Goal: Task Accomplishment & Management: Manage account settings

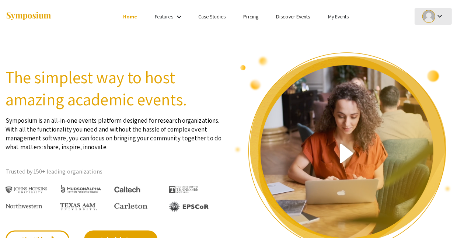
click at [427, 14] on div at bounding box center [428, 16] width 13 height 13
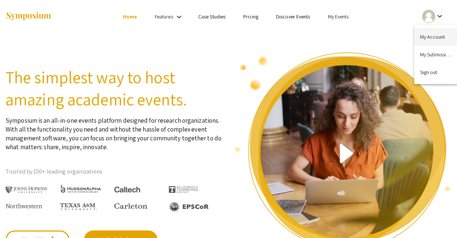
click at [431, 35] on button "My Account" at bounding box center [435, 37] width 43 height 18
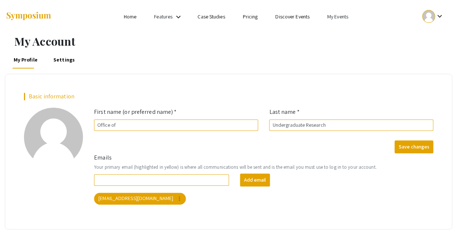
click at [55, 58] on link "Settings" at bounding box center [64, 60] width 24 height 18
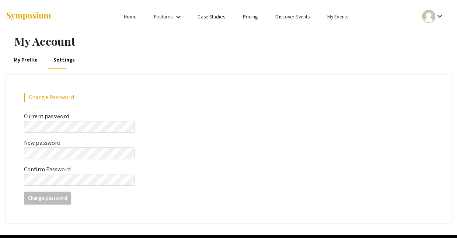
click at [440, 15] on mat-icon "keyboard_arrow_down" at bounding box center [439, 16] width 9 height 9
click at [441, 51] on button "My Submissions" at bounding box center [435, 55] width 43 height 18
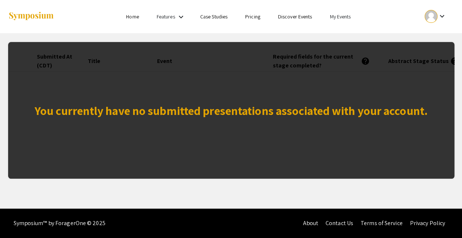
click at [139, 17] on link "Home" at bounding box center [132, 16] width 13 height 7
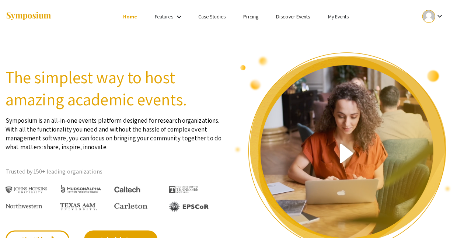
scroll to position [2, 0]
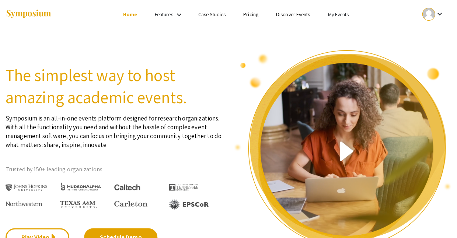
click at [328, 11] on link "My Events" at bounding box center [338, 14] width 21 height 7
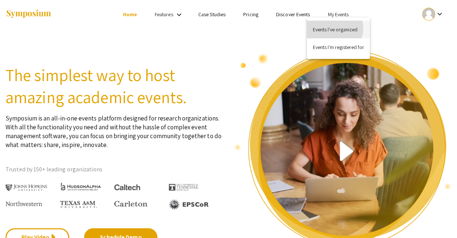
click at [334, 28] on button "Events I've organized" at bounding box center [338, 30] width 63 height 18
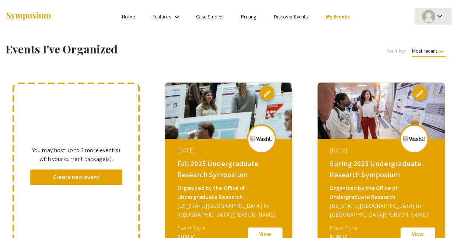
click at [442, 11] on div "keyboard_arrow_down" at bounding box center [432, 16] width 25 height 17
click at [280, 40] on div at bounding box center [228, 119] width 457 height 238
click at [181, 15] on mat-icon "keyboard_arrow_down" at bounding box center [176, 17] width 9 height 9
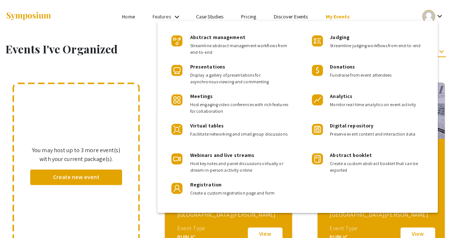
click at [141, 8] on div at bounding box center [228, 119] width 457 height 238
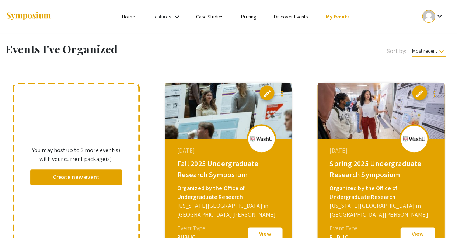
click at [243, 15] on link "Pricing" at bounding box center [248, 16] width 15 height 7
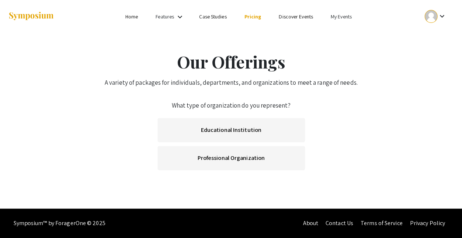
click at [138, 17] on link "Home" at bounding box center [131, 16] width 13 height 7
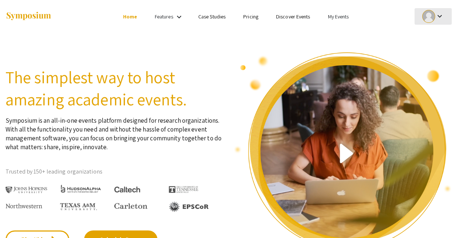
click at [438, 13] on mat-icon "keyboard_arrow_down" at bounding box center [439, 16] width 9 height 9
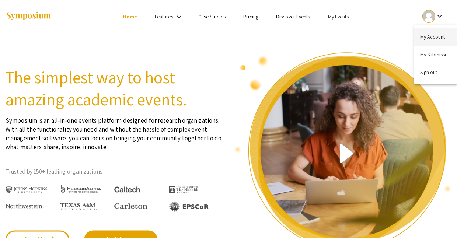
click at [438, 33] on button "My Account" at bounding box center [435, 37] width 43 height 18
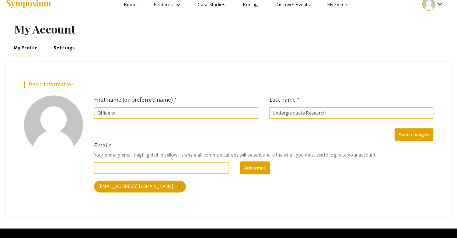
scroll to position [12, 0]
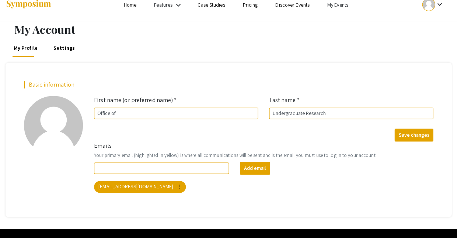
click at [59, 43] on link "Settings" at bounding box center [64, 48] width 24 height 18
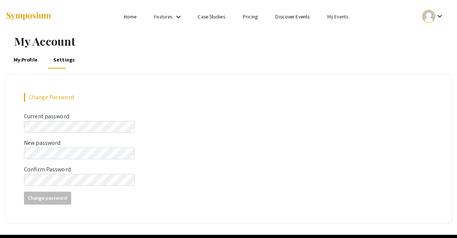
click at [20, 54] on link "My Profile" at bounding box center [26, 60] width 26 height 18
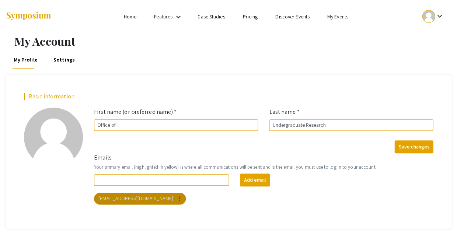
click at [176, 195] on mat-icon "more_vert" at bounding box center [179, 198] width 7 height 7
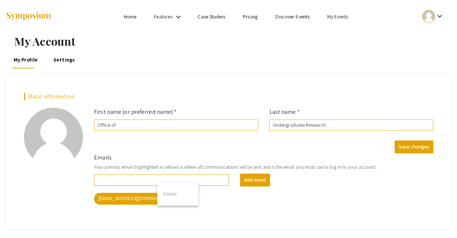
click at [268, 182] on div at bounding box center [228, 119] width 457 height 238
click at [327, 14] on link "My Events" at bounding box center [337, 16] width 21 height 7
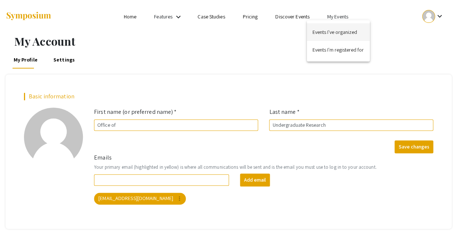
click at [349, 30] on button "Events I've organized" at bounding box center [338, 32] width 63 height 18
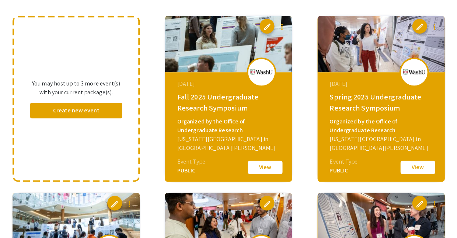
scroll to position [69, 0]
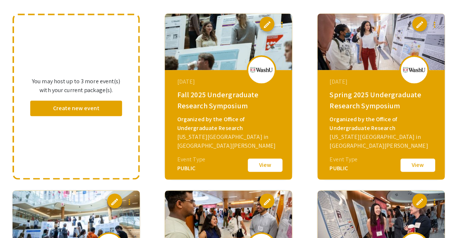
click at [266, 20] on span "edit" at bounding box center [266, 24] width 9 height 9
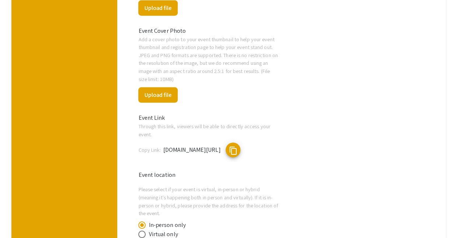
scroll to position [335, 0]
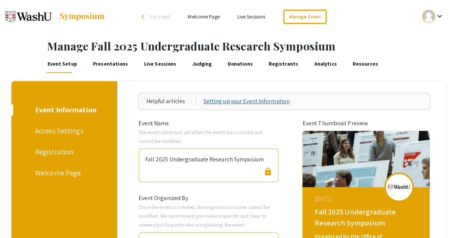
scroll to position [0, 0]
type input "Bauer Hall, 1st and 2nd Floors (various locations)"
click at [67, 125] on div "Access Settings" at bounding box center [63, 130] width 56 height 11
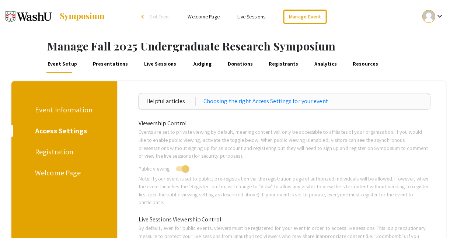
click at [39, 146] on div "Registration" at bounding box center [63, 151] width 56 height 11
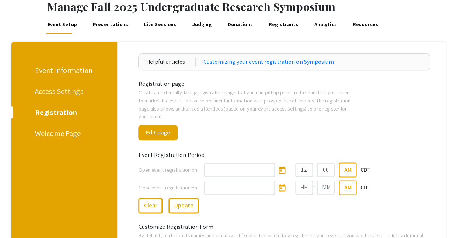
scroll to position [37, 0]
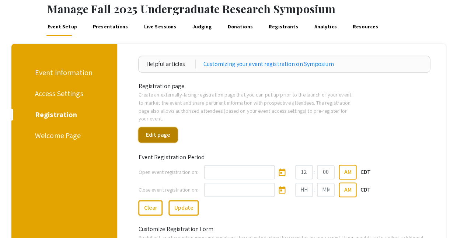
click at [172, 127] on button "Edit page" at bounding box center [157, 134] width 39 height 15
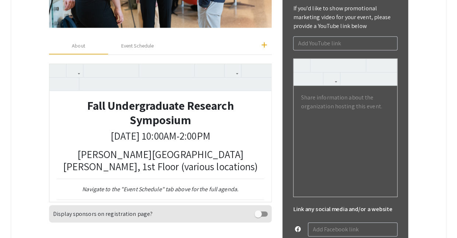
scroll to position [324, 0]
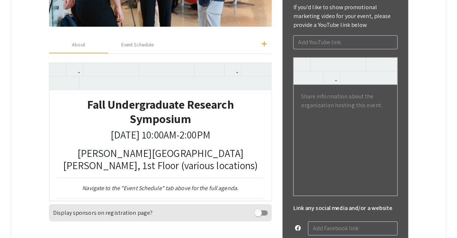
drag, startPoint x: 142, startPoint y: 119, endPoint x: 164, endPoint y: 124, distance: 22.5
click at [144, 147] on p "Bauer Hall, 1st Floor (various locations)" at bounding box center [160, 159] width 207 height 25
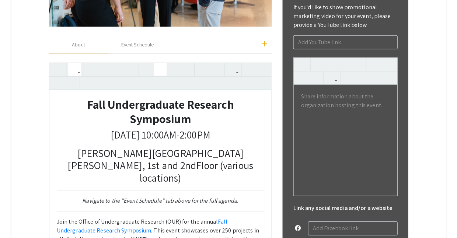
drag, startPoint x: 123, startPoint y: 118, endPoint x: 96, endPoint y: 100, distance: 31.9
click at [127, 147] on p "Bauer Hall, 1st and 2ndFloor (various locations)" at bounding box center [160, 165] width 207 height 37
click at [59, 77] on icon "button" at bounding box center [58, 83] width 6 height 12
click at [122, 147] on p "Bauer Hall, 1st and 2ndFloor (various locations)" at bounding box center [160, 165] width 207 height 37
drag, startPoint x: 122, startPoint y: 118, endPoint x: 129, endPoint y: 119, distance: 7.0
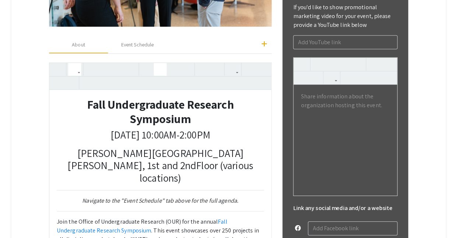
click at [129, 147] on p "Bauer Hall, 1st and 2ndFloor (various locations)" at bounding box center [160, 165] width 207 height 37
click at [60, 77] on icon "button" at bounding box center [58, 83] width 6 height 12
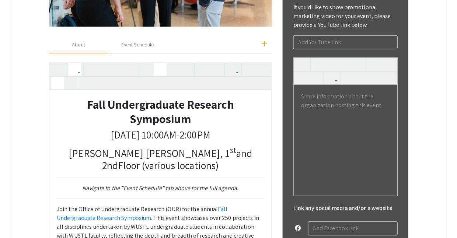
drag, startPoint x: 150, startPoint y: 119, endPoint x: 105, endPoint y: 85, distance: 56.1
click at [157, 147] on p "Bauer Hall, 1 st and 2ndFloor (various locations)" at bounding box center [160, 159] width 207 height 25
click at [62, 76] on button "button" at bounding box center [57, 82] width 13 height 13
click at [159, 147] on p "Bauer Hall, 1 st and 2 nd Floor (various locations)" at bounding box center [160, 159] width 207 height 25
type textarea "<h2 style="text-align: center;"><strong>Fall Undergraduate Research Symposium</…"
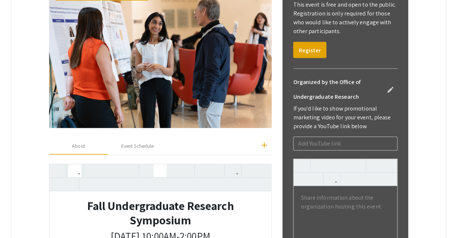
scroll to position [229, 0]
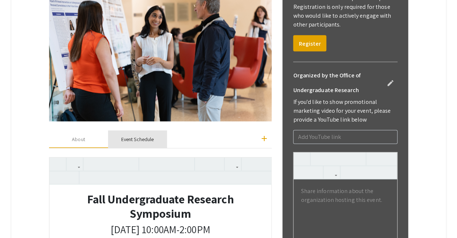
drag, startPoint x: 150, startPoint y: 130, endPoint x: 162, endPoint y: 129, distance: 12.3
click at [150, 135] on div "Event Schedule" at bounding box center [137, 139] width 32 height 8
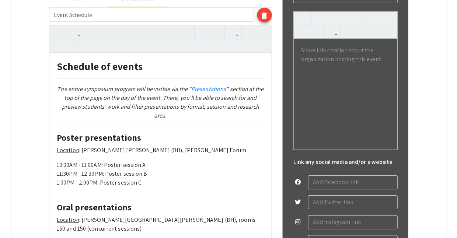
scroll to position [371, 0]
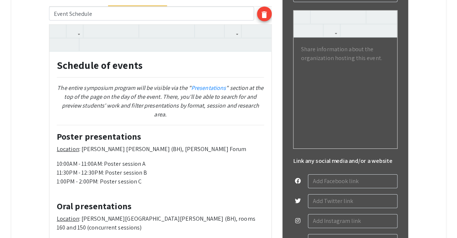
click at [120, 145] on p "Location : Bauer Hall (BH), Frick Forum" at bounding box center [160, 149] width 207 height 9
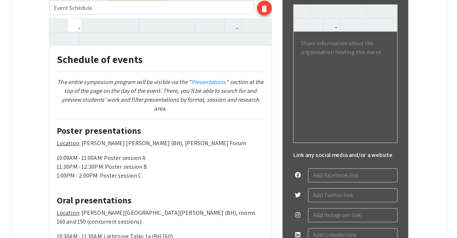
scroll to position [381, 0]
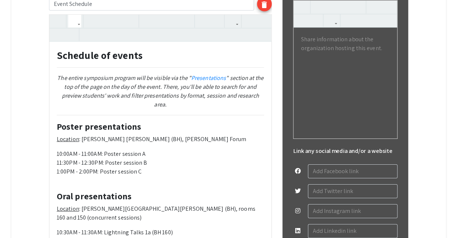
click at [139, 135] on p "Location : Bauer Hall (BH), Frick Forum" at bounding box center [160, 139] width 207 height 9
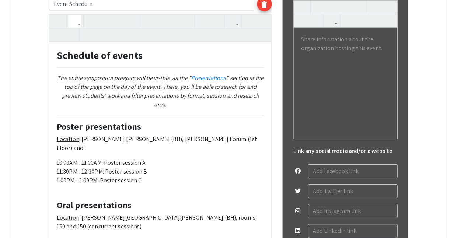
drag, startPoint x: 112, startPoint y: 103, endPoint x: 180, endPoint y: 103, distance: 68.5
click at [180, 135] on p "Location : Bauer Hall (BH), Frick Forum (1st Floor) and" at bounding box center [160, 144] width 207 height 18
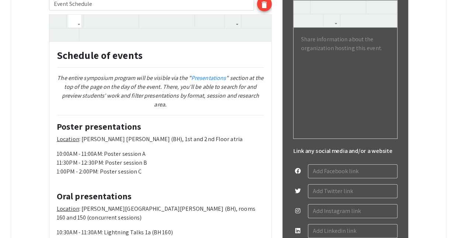
click at [156, 150] on p "10:00AM - 11:00AM: Poster session A 11:30PM - 12:30PM: Poster session B 1:00PM …" at bounding box center [160, 163] width 207 height 27
drag, startPoint x: 147, startPoint y: 104, endPoint x: 169, endPoint y: 104, distance: 22.1
click at [169, 135] on p "Location : Bauer Hall (BH), 1st and 2nd Floor atria" at bounding box center [160, 139] width 207 height 9
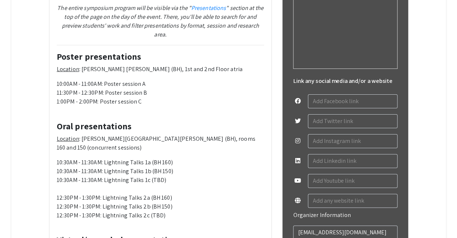
scroll to position [453, 0]
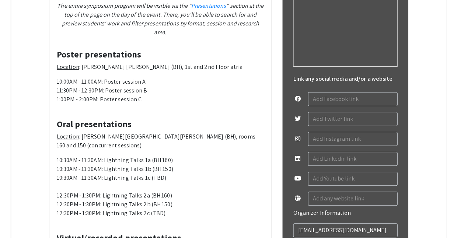
drag, startPoint x: 123, startPoint y: 88, endPoint x: 203, endPoint y: 89, distance: 80.7
click at [202, 132] on p "Location : Bauer Hall (BH), rooms 160 and 150 (concurrent sessions)" at bounding box center [160, 141] width 207 height 18
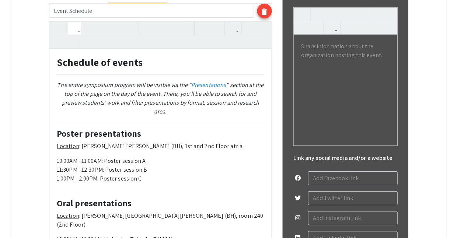
scroll to position [376, 0]
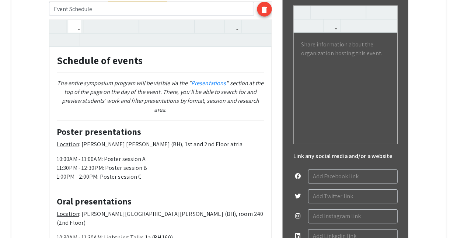
click at [116, 140] on p "Location : Bauer Hall (BH), 1st and 2nd Floor atria" at bounding box center [160, 144] width 207 height 9
click at [60, 34] on icon "button" at bounding box center [58, 40] width 6 height 12
drag, startPoint x: 128, startPoint y: 110, endPoint x: 133, endPoint y: 110, distance: 4.8
click at [133, 140] on p "Location : Bauer Hall (BH), 1 st and 2nd Floor atria" at bounding box center [160, 144] width 207 height 9
click at [55, 34] on use "button" at bounding box center [55, 34] width 0 height 0
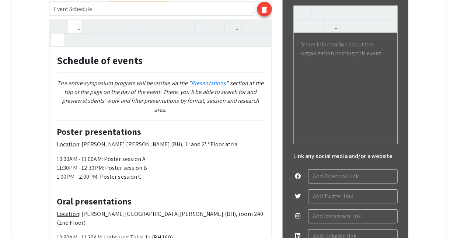
click at [191, 140] on p "Location : Bauer Hall (BH), 1 st and 2 nd Floor atria" at bounding box center [160, 144] width 207 height 9
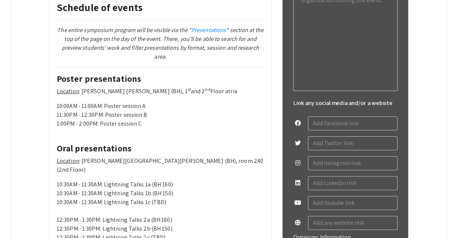
scroll to position [430, 0]
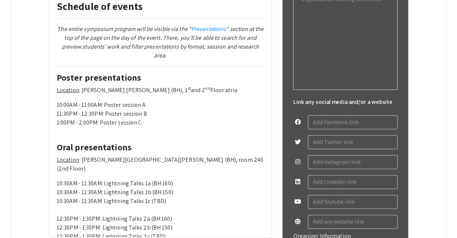
drag, startPoint x: 136, startPoint y: 111, endPoint x: 127, endPoint y: 62, distance: 50.5
click at [140, 156] on p "Location : Bauer Hall (BH), room 240 (2nd Floor)" at bounding box center [160, 165] width 207 height 18
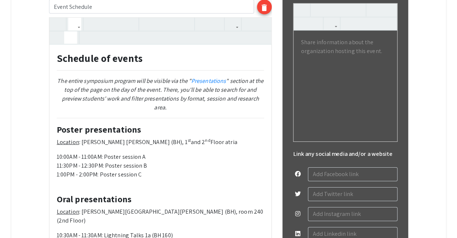
scroll to position [373, 0]
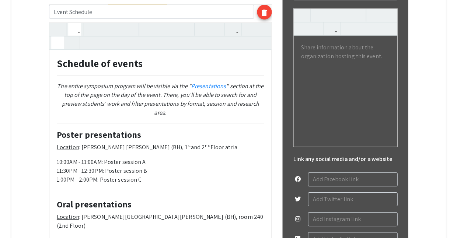
click at [60, 36] on icon "button" at bounding box center [58, 42] width 6 height 12
click at [193, 158] on p "10:00AM - 11:00AM: Poster session A 11:30PM - 12:30PM: Poster session B 1:00PM …" at bounding box center [160, 171] width 207 height 27
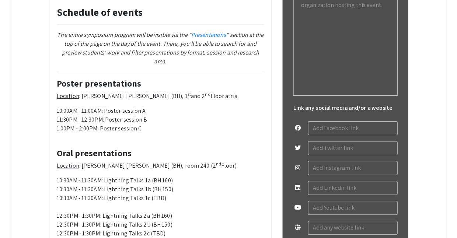
scroll to position [426, 0]
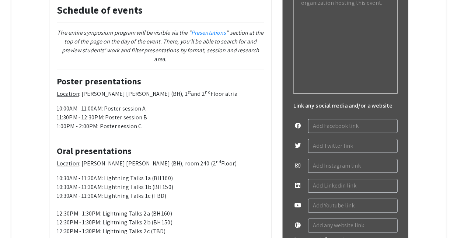
drag, startPoint x: 63, startPoint y: 126, endPoint x: 67, endPoint y: 127, distance: 4.1
click at [67, 174] on p "10:30AM - 11:30AM: Lightning Talks 1a (BH 160) 10:30AM - 11:30AM: Lightning Tal…" at bounding box center [160, 205] width 207 height 62
click at [87, 174] on p "10:15AM - 11:30AM: Lightning Talks 1a (BH 160) 10:30AM - 11:30AM: Lightning Tal…" at bounding box center [160, 205] width 207 height 62
drag, startPoint x: 128, startPoint y: 127, endPoint x: 150, endPoint y: 127, distance: 22.1
click at [150, 174] on p "10:15AM - 11:15AM: Lightning Talks 1a (BH 160) 10:30AM - 11:30AM: Lightning Tal…" at bounding box center [160, 205] width 207 height 62
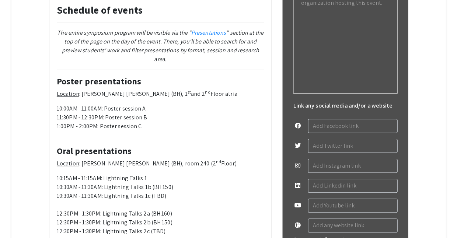
click at [60, 174] on p "10:15AM - 11:15AM: Lightning Talks 1 10:30AM - 11:30AM: Lightning Talks 1b (BH …" at bounding box center [160, 205] width 207 height 62
click at [81, 174] on p "10:15AM - 11:15AM: Lightning Talks 1 11:30AM - 11:30AM: Lightning Talks 1b (BH …" at bounding box center [160, 205] width 207 height 62
drag, startPoint x: 128, startPoint y: 134, endPoint x: 154, endPoint y: 134, distance: 26.2
click at [154, 174] on p "10:15AM - 11:15AM: Lightning Talks 1 11:30AM - 12:30AM: Lightning Talks 1b (BH …" at bounding box center [160, 205] width 207 height 62
drag, startPoint x: 127, startPoint y: 135, endPoint x: 144, endPoint y: 148, distance: 21.3
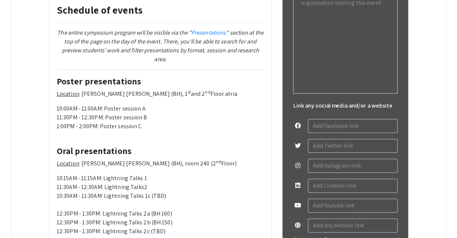
click at [128, 174] on p "10:15AM - 11:15AM: Lightning Talks 1 11:30AM - 12:30AM: Lightning Talks2 10:30A…" at bounding box center [160, 205] width 207 height 62
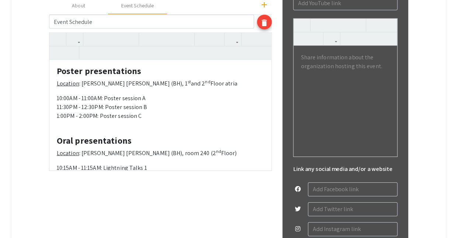
scroll to position [0, 0]
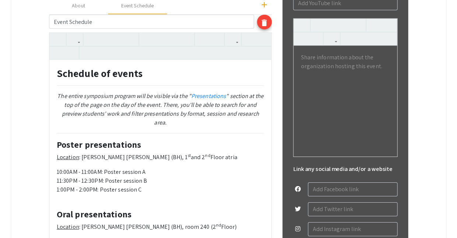
drag, startPoint x: 60, startPoint y: 199, endPoint x: 93, endPoint y: 198, distance: 32.8
drag, startPoint x: 125, startPoint y: 205, endPoint x: 159, endPoint y: 206, distance: 34.3
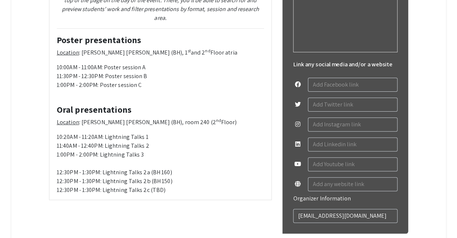
scroll to position [465, 0]
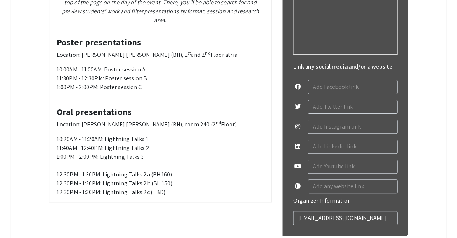
drag, startPoint x: 60, startPoint y: 118, endPoint x: 167, endPoint y: 128, distance: 107.3
click at [167, 135] on p "10:20AM - 11:20AM: Lightning Talks 1 11:40AM - 12:40PM: Lightning Talks 2 1:00P…" at bounding box center [160, 166] width 207 height 62
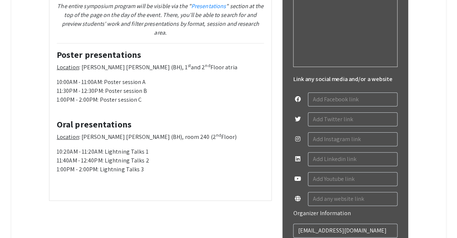
scroll to position [450, 0]
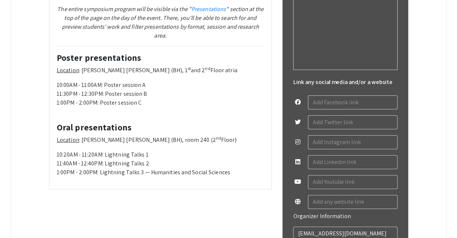
type textarea "<h3><strong>Schedule of events</strong></h3> <p><hr></p> <p style="text-align: …"
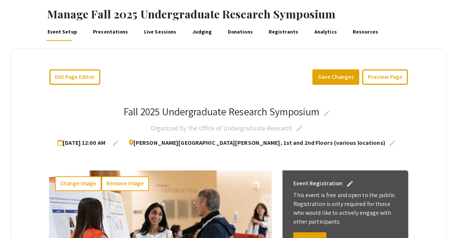
scroll to position [28, 0]
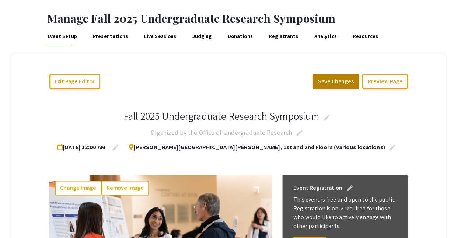
click at [359, 78] on button "Save Changes" at bounding box center [335, 81] width 47 height 15
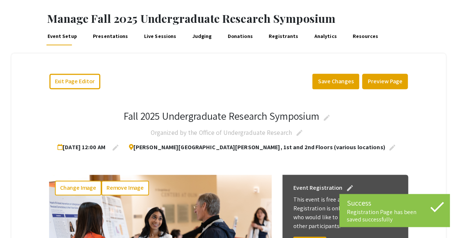
click at [400, 74] on button "Preview Page" at bounding box center [385, 81] width 46 height 15
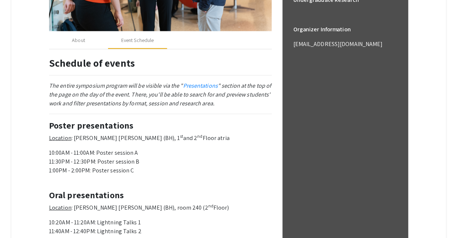
scroll to position [320, 0]
click at [183, 81] on link "Presentations" at bounding box center [200, 85] width 35 height 8
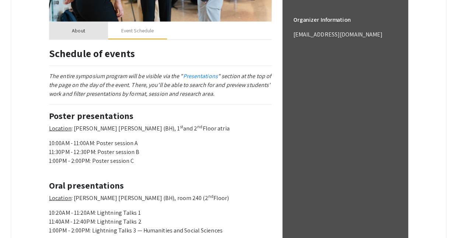
click at [72, 22] on div "About" at bounding box center [78, 31] width 59 height 18
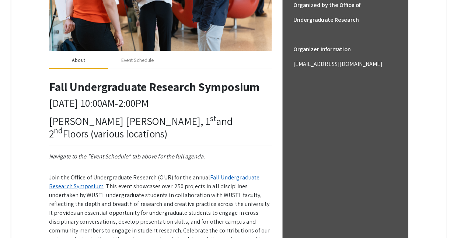
scroll to position [299, 0]
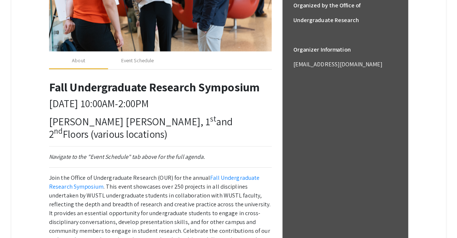
drag, startPoint x: 240, startPoint y: 133, endPoint x: 240, endPoint y: 125, distance: 8.8
click at [240, 174] on link "Fall Undergraduate Research Symposium" at bounding box center [154, 182] width 210 height 17
click at [139, 57] on div "Event Schedule" at bounding box center [137, 61] width 32 height 8
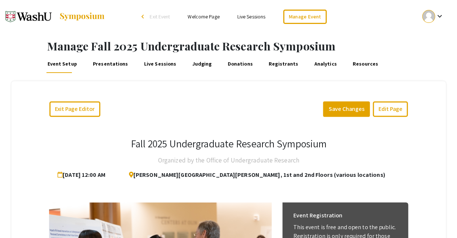
scroll to position [0, 0]
click at [64, 101] on button "Exit Page Editor" at bounding box center [74, 108] width 51 height 15
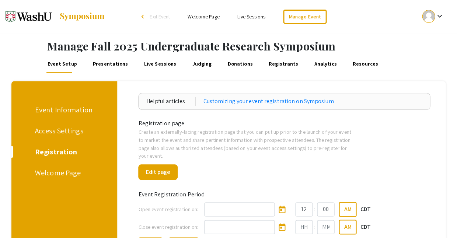
click at [56, 167] on div "Welcome Page" at bounding box center [63, 172] width 56 height 11
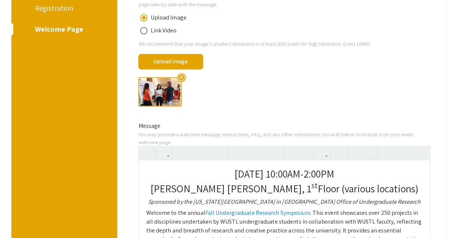
drag, startPoint x: 201, startPoint y: 140, endPoint x: 228, endPoint y: 142, distance: 26.9
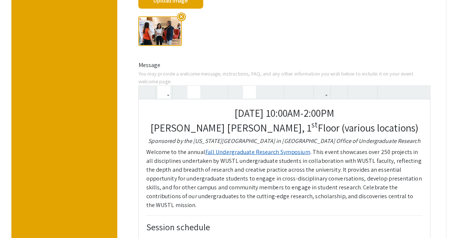
scroll to position [201, 0]
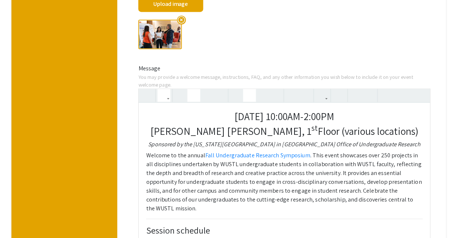
click at [270, 125] on p "Bauer Hall, 1 st Floor (various locations)" at bounding box center [284, 131] width 276 height 13
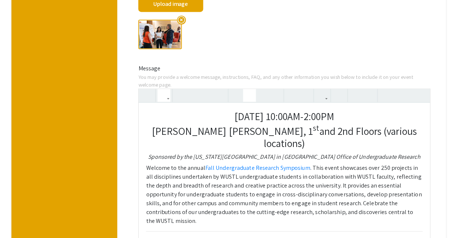
drag, startPoint x: 273, startPoint y: 79, endPoint x: 280, endPoint y: 79, distance: 7.7
click at [280, 125] on p "Bauer Hall, 1 st and 2nd Floors (various locations)" at bounding box center [284, 137] width 276 height 25
click at [353, 89] on icon "button" at bounding box center [356, 95] width 6 height 12
click at [324, 163] on p "Welcome to the annual Fall Undergraduate Research Symposium . This event showca…" at bounding box center [284, 194] width 276 height 62
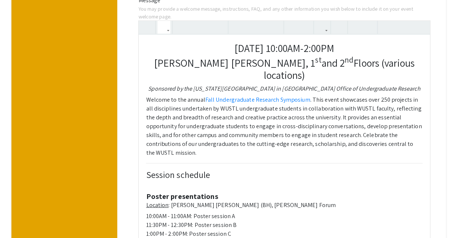
scroll to position [278, 0]
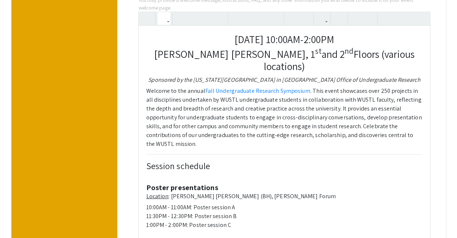
drag, startPoint x: 200, startPoint y: 91, endPoint x: 232, endPoint y: 91, distance: 31.7
click at [232, 192] on p "Location : Bauer Hall (BH), Frick Forum" at bounding box center [284, 196] width 276 height 9
drag, startPoint x: 202, startPoint y: 93, endPoint x: 206, endPoint y: 93, distance: 4.1
click at [206, 192] on p "Location : Bauer Hall (BH), 1st and 2nd floor atria" at bounding box center [284, 196] width 276 height 9
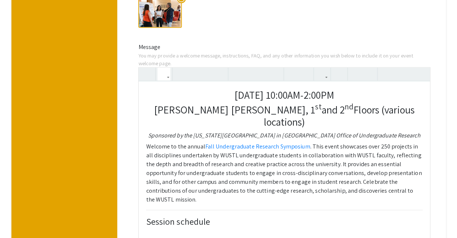
scroll to position [222, 0]
click at [353, 68] on icon "button" at bounding box center [356, 74] width 6 height 12
drag, startPoint x: 217, startPoint y: 148, endPoint x: 221, endPoint y: 148, distance: 4.1
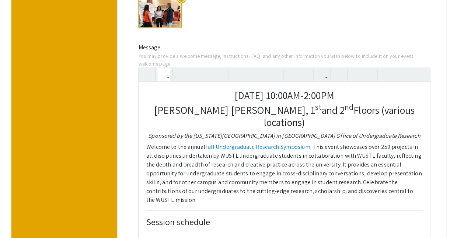
drag, startPoint x: 218, startPoint y: 148, endPoint x: 223, endPoint y: 148, distance: 5.2
click at [356, 68] on icon "button" at bounding box center [356, 74] width 6 height 12
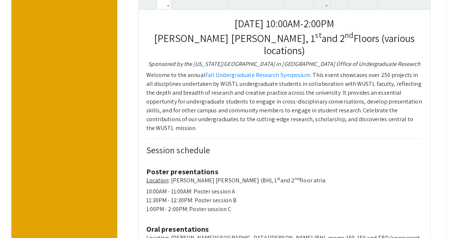
scroll to position [294, 0]
drag, startPoint x: 211, startPoint y: 123, endPoint x: 308, endPoint y: 121, distance: 97.3
click at [306, 234] on p "Location : Bauer Hall (BH), rooms 160, 150 and TBD (concurrent sessions)" at bounding box center [284, 243] width 276 height 18
drag, startPoint x: 218, startPoint y: 132, endPoint x: 245, endPoint y: 132, distance: 26.5
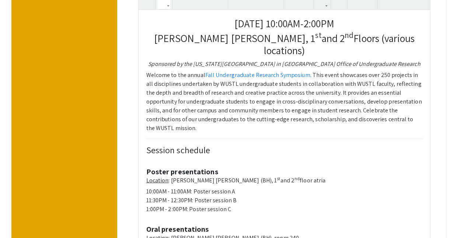
drag, startPoint x: 219, startPoint y: 139, endPoint x: 248, endPoint y: 140, distance: 29.9
drag, startPoint x: 218, startPoint y: 147, endPoint x: 246, endPoint y: 147, distance: 28.4
drag, startPoint x: 238, startPoint y: 174, endPoint x: 138, endPoint y: 154, distance: 101.5
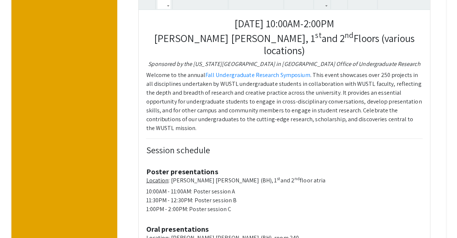
click at [137, 155] on div "Friday, November 7, 2025 | 10:00AM-2:00PM Bauer Hall, 1 st and 2 nd Floors (var…" at bounding box center [284, 198] width 303 height 404
click at [152, 106] on div "Friday, November 7, 2025 | 10:00AM-2:00PM Bauer Hall, 1 st and 2 nd Floors (var…" at bounding box center [284, 194] width 291 height 369
drag, startPoint x: 152, startPoint y: 150, endPoint x: 191, endPoint y: 151, distance: 39.1
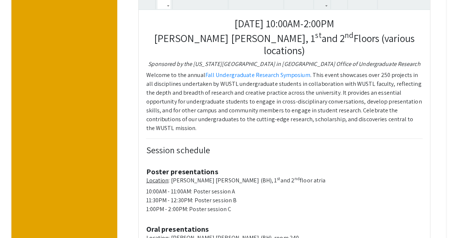
drag, startPoint x: 175, startPoint y: 133, endPoint x: 177, endPoint y: 145, distance: 12.3
drag, startPoint x: 182, startPoint y: 147, endPoint x: 221, endPoint y: 148, distance: 39.1
type textarea "<style> h5{ margin-bottom: 0px; } p{ margin-top: 0px; margin-bottom: 6px; } </s…"
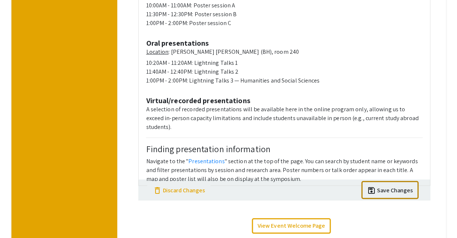
scroll to position [479, 0]
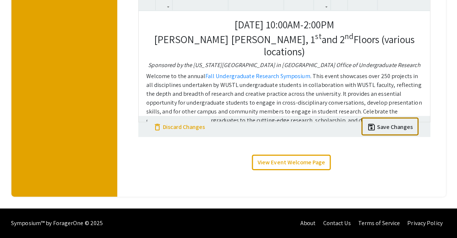
click at [411, 132] on div "Save Changes" at bounding box center [395, 127] width 36 height 9
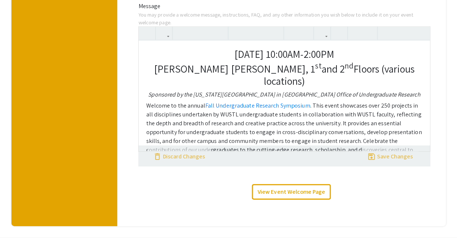
scroll to position [229, 0]
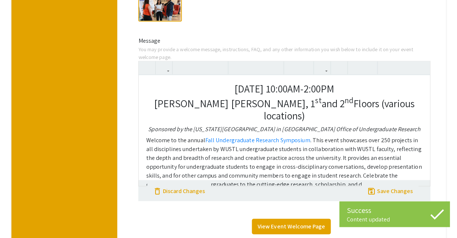
click at [272, 219] on link "View Event Welcome Page" at bounding box center [291, 226] width 78 height 15
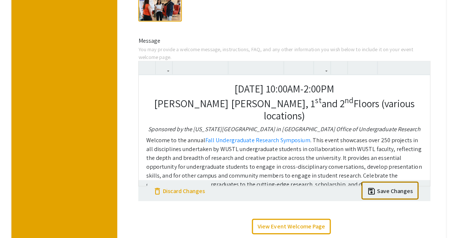
click at [396, 181] on button "save save Save Changes" at bounding box center [389, 190] width 57 height 18
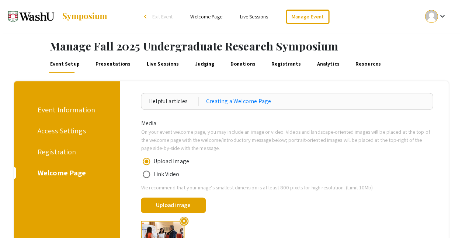
scroll to position [0, 0]
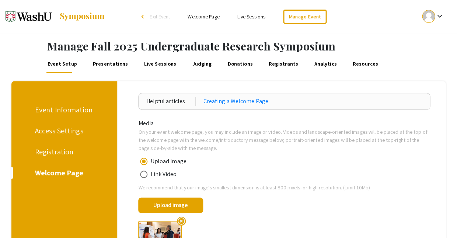
click at [99, 61] on link "Presentations" at bounding box center [111, 64] width 38 height 18
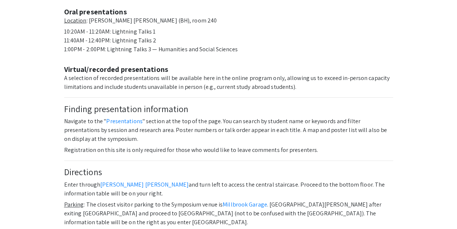
scroll to position [471, 0]
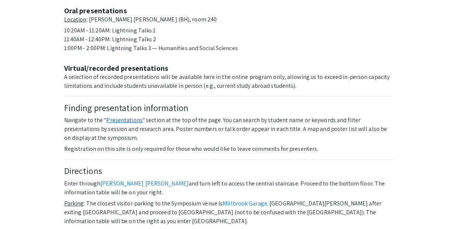
click at [110, 116] on link "Presentations" at bounding box center [124, 120] width 36 height 8
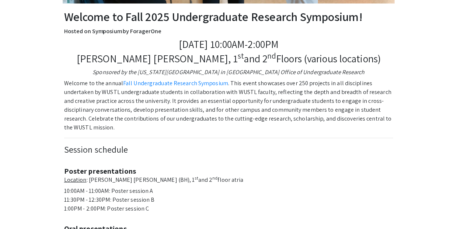
scroll to position [253, 0]
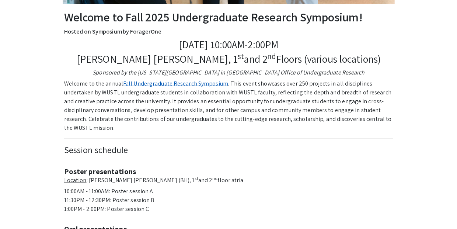
click at [132, 79] on link "Fall Undergraduate Research Symposium" at bounding box center [175, 83] width 105 height 8
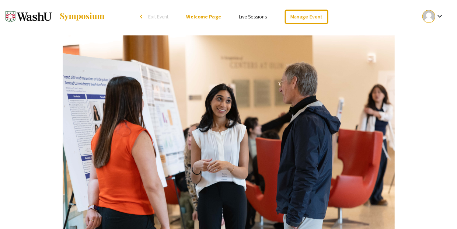
scroll to position [0, 0]
